Goal: Information Seeking & Learning: Learn about a topic

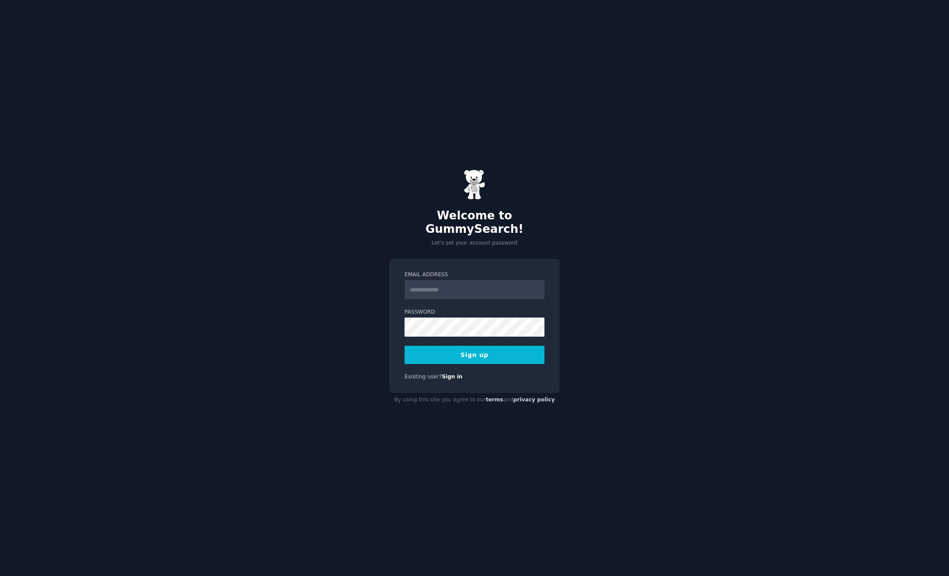
click at [477, 285] on input "Email Address" at bounding box center [474, 289] width 140 height 19
click at [454, 282] on input "Email Address" at bounding box center [474, 289] width 140 height 19
type input "**********"
click at [721, 312] on div "**********" at bounding box center [474, 288] width 949 height 576
click at [501, 349] on button "Sign up" at bounding box center [474, 355] width 140 height 18
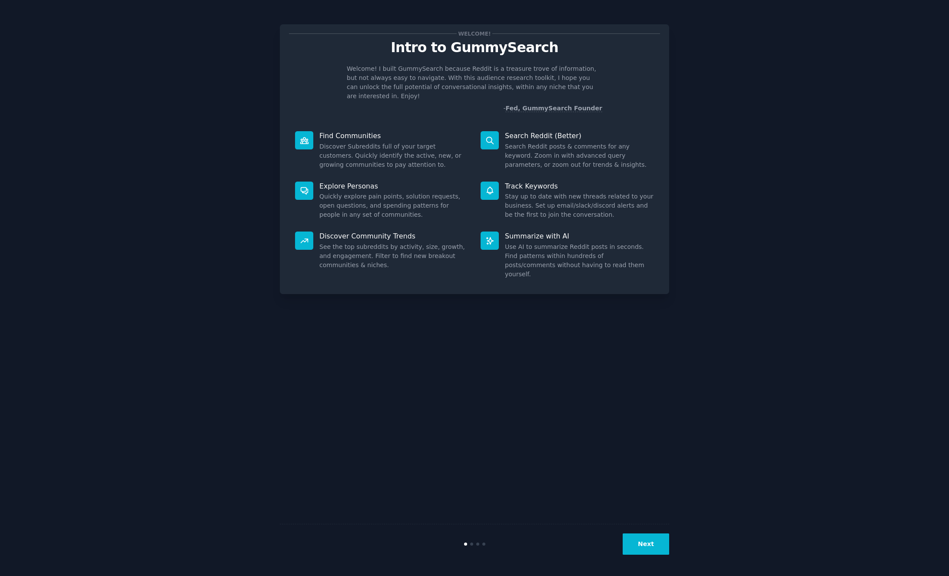
click at [652, 540] on button "Next" at bounding box center [646, 544] width 46 height 21
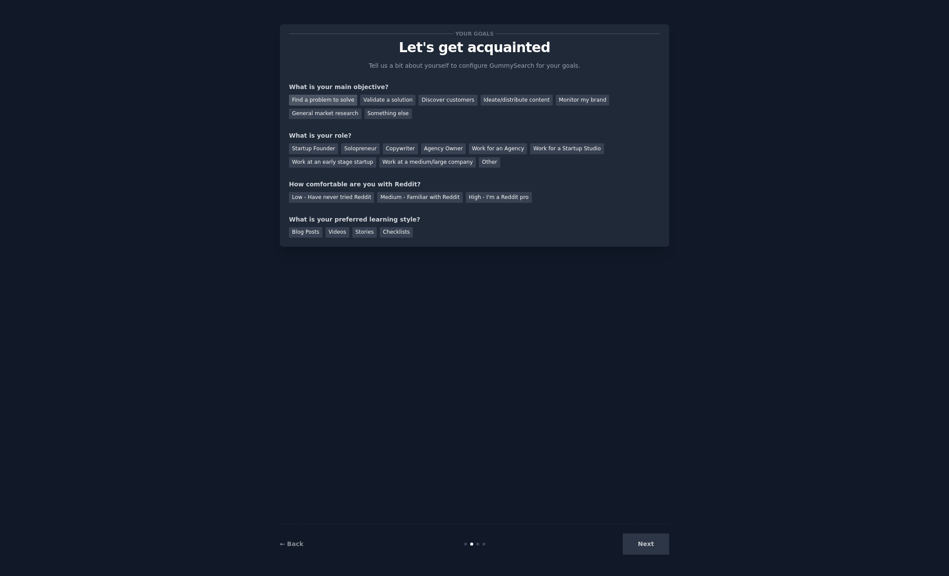
click at [304, 100] on div "Find a problem to solve" at bounding box center [323, 100] width 68 height 11
click at [389, 98] on div "Validate a solution" at bounding box center [387, 100] width 55 height 11
click at [308, 98] on div "Find a problem to solve" at bounding box center [323, 100] width 68 height 11
click at [351, 149] on div "Solopreneur" at bounding box center [360, 148] width 38 height 11
click at [429, 199] on div "Medium - Familiar with Reddit" at bounding box center [419, 197] width 85 height 11
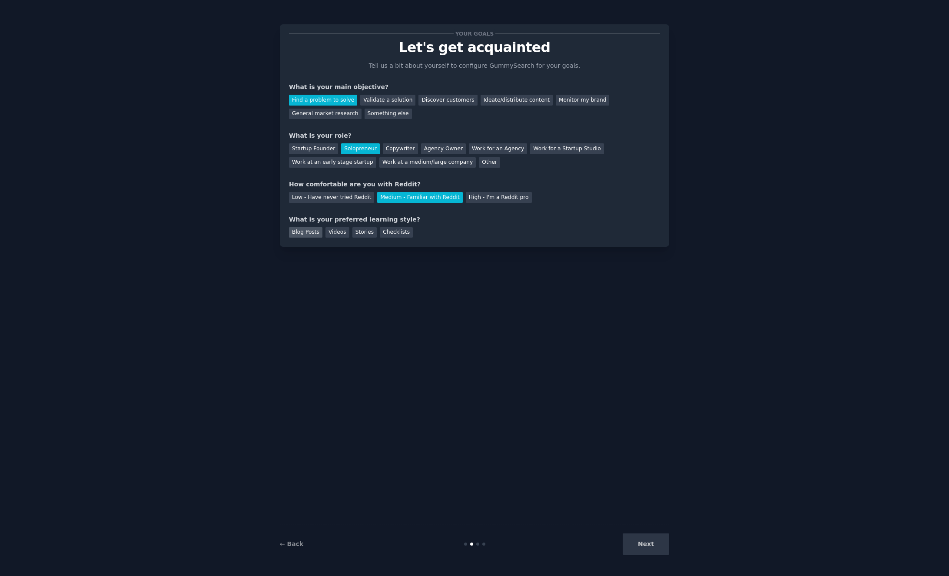
click at [307, 234] on div "Blog Posts" at bounding box center [305, 232] width 33 height 11
click at [645, 547] on button "Next" at bounding box center [646, 544] width 46 height 21
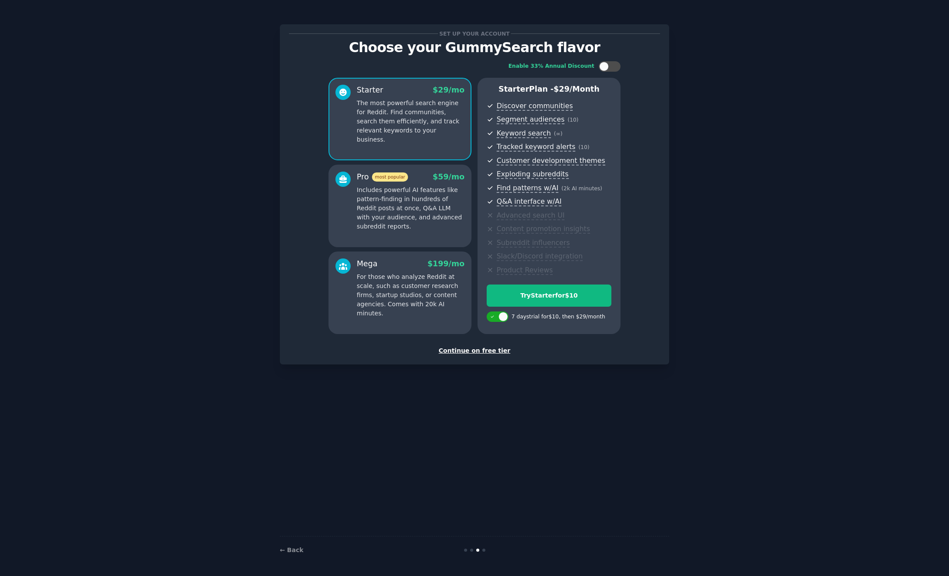
click at [494, 352] on div "Continue on free tier" at bounding box center [474, 350] width 371 height 9
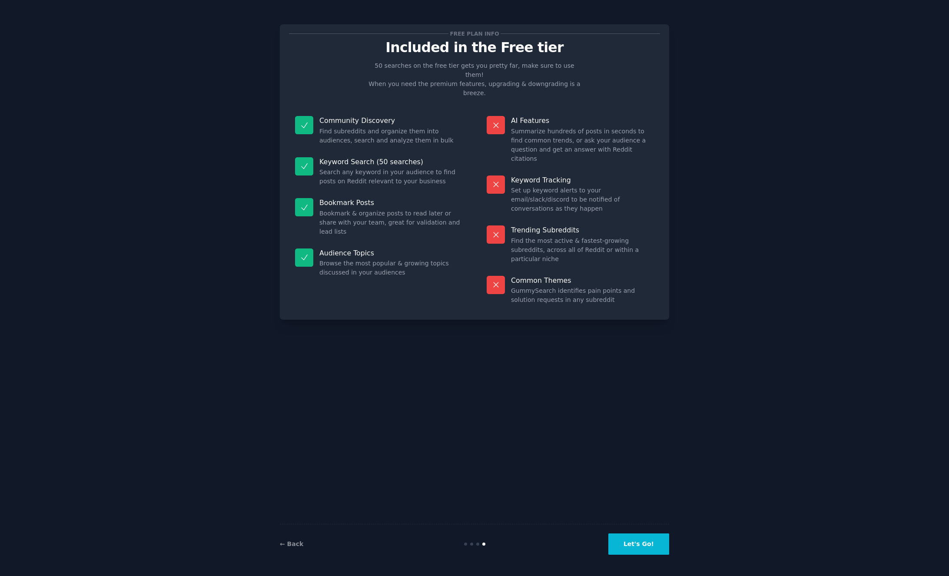
click at [654, 544] on button "Let's Go!" at bounding box center [638, 544] width 61 height 21
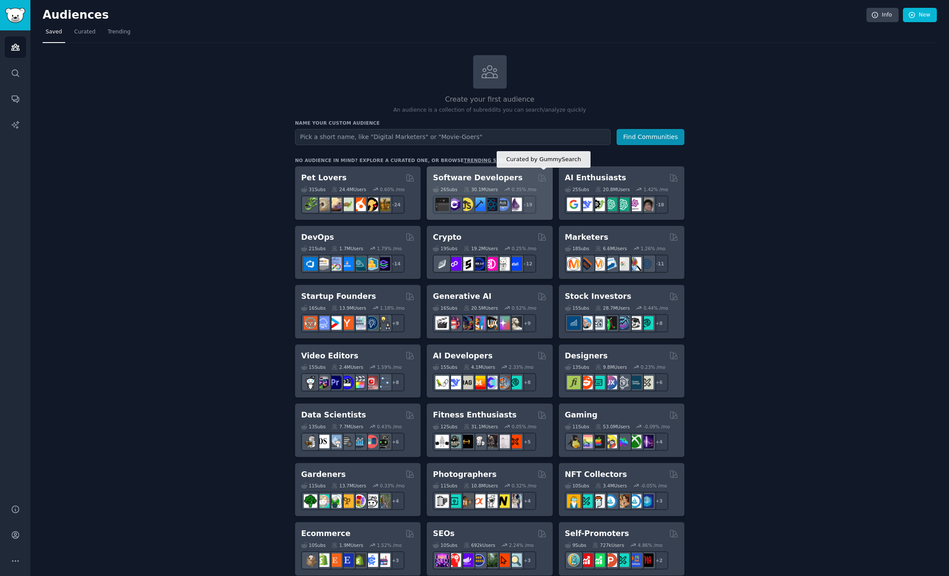
click at [542, 177] on icon at bounding box center [541, 177] width 9 height 9
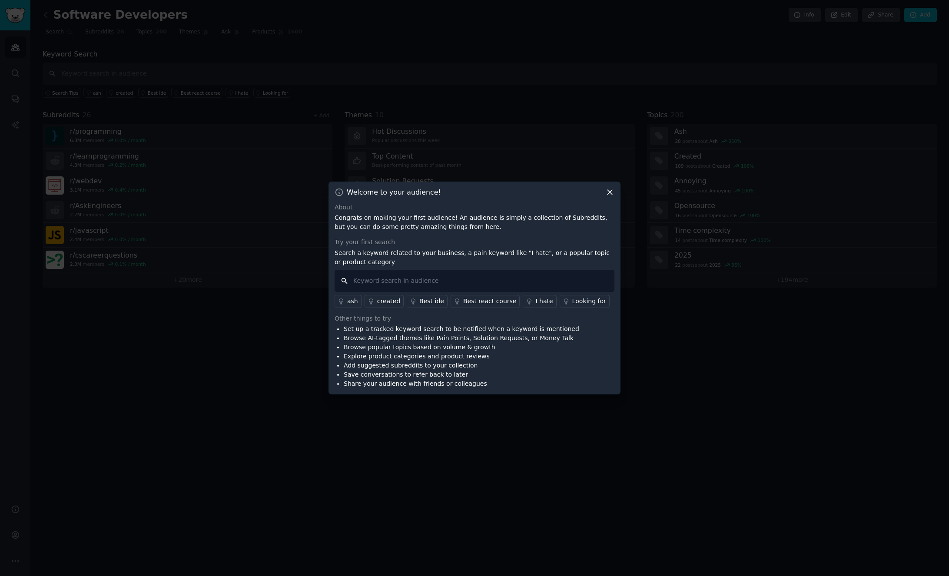
click at [374, 284] on input "text" at bounding box center [475, 281] width 280 height 22
click at [610, 192] on icon at bounding box center [609, 192] width 5 height 5
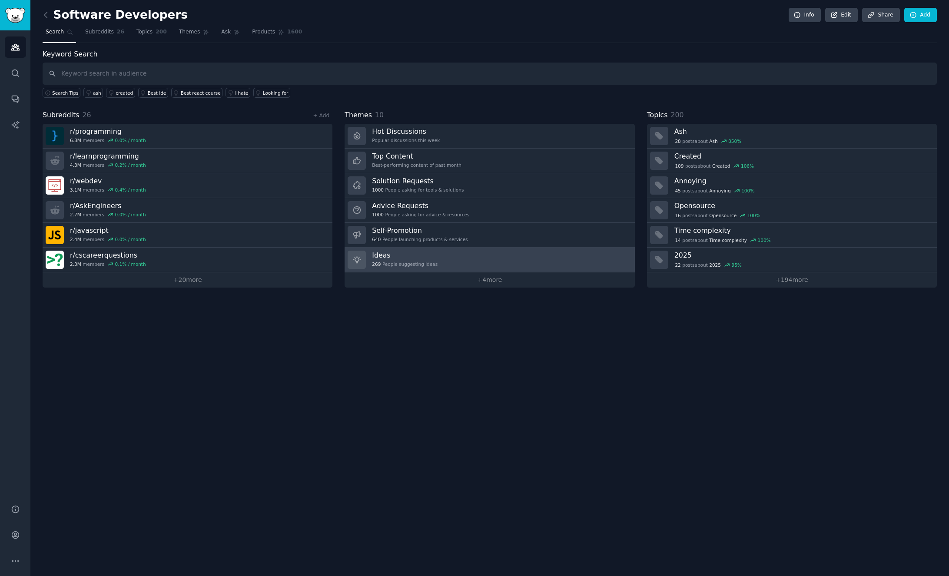
click at [473, 266] on link "Ideas 269 People suggesting ideas" at bounding box center [490, 260] width 290 height 25
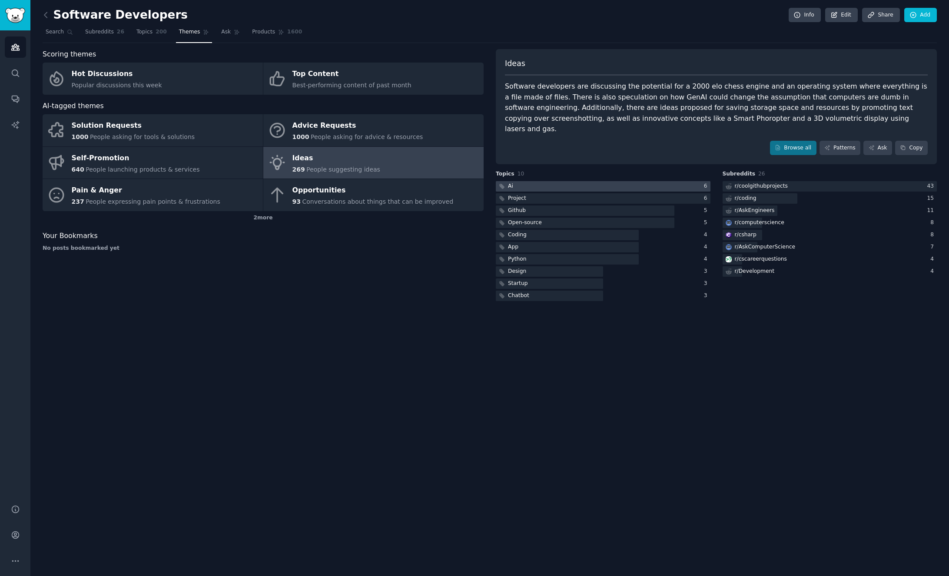
click at [537, 181] on div at bounding box center [603, 186] width 215 height 11
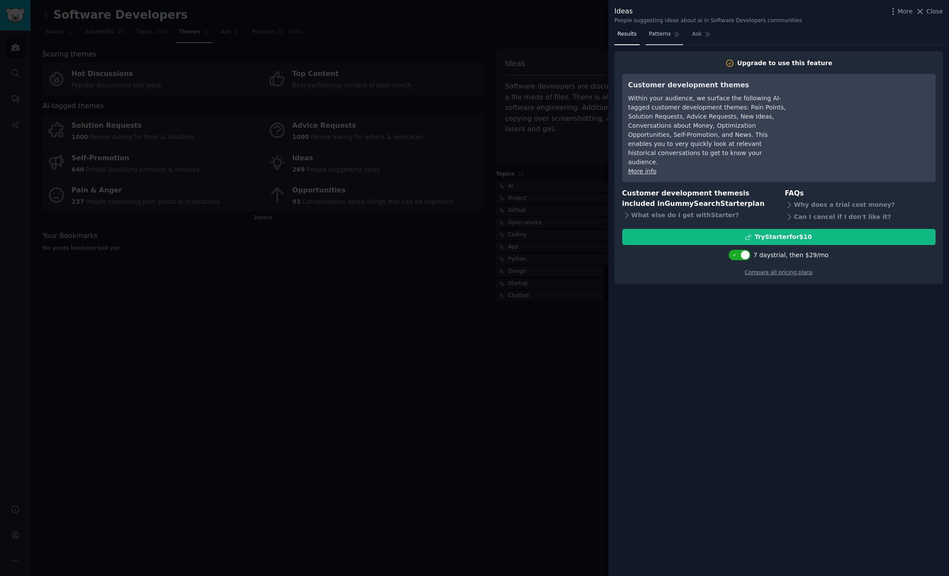
click at [659, 36] on span "Patterns" at bounding box center [660, 34] width 22 height 8
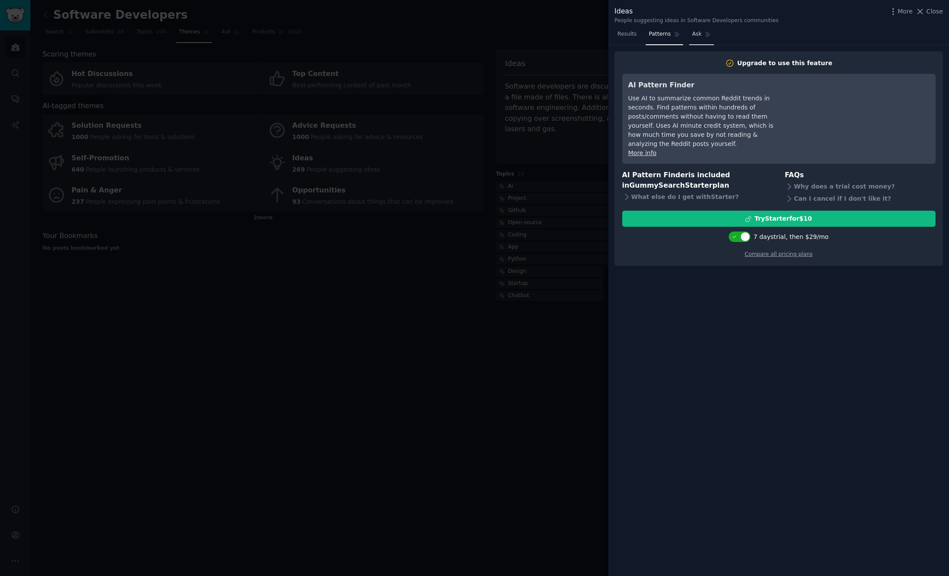
click at [700, 36] on span "Ask" at bounding box center [697, 34] width 10 height 8
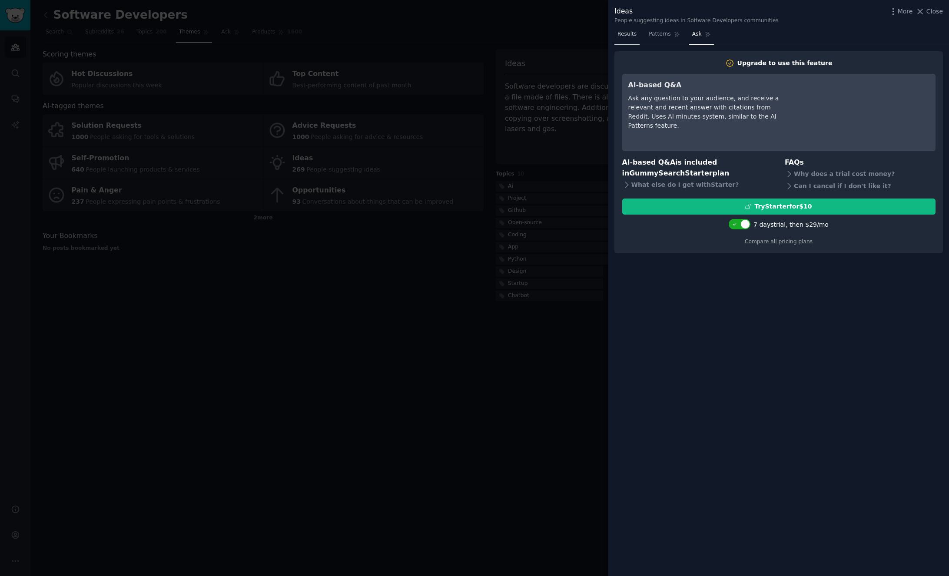
click at [634, 33] on span "Results" at bounding box center [626, 34] width 19 height 8
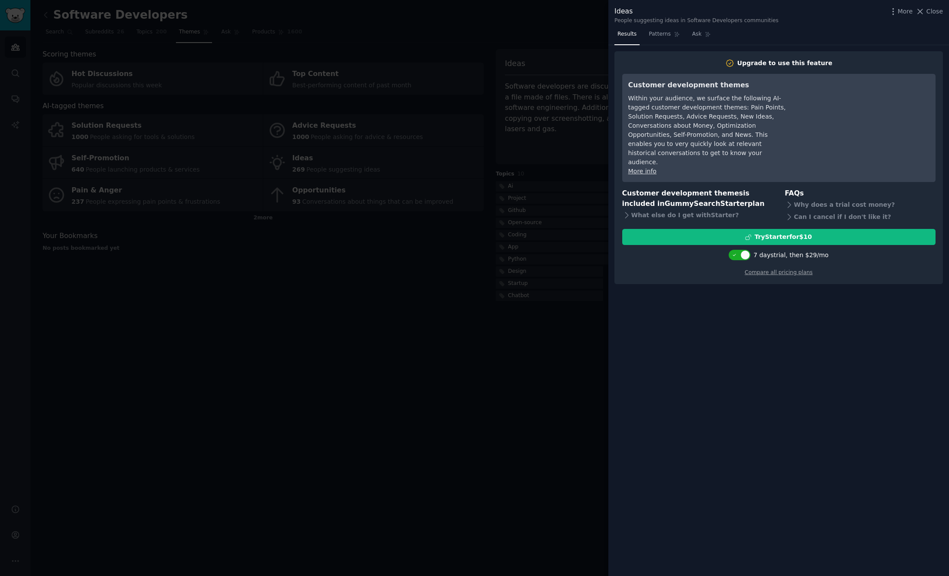
click at [510, 214] on div at bounding box center [474, 288] width 949 height 576
